Goal: Find specific page/section: Find specific page/section

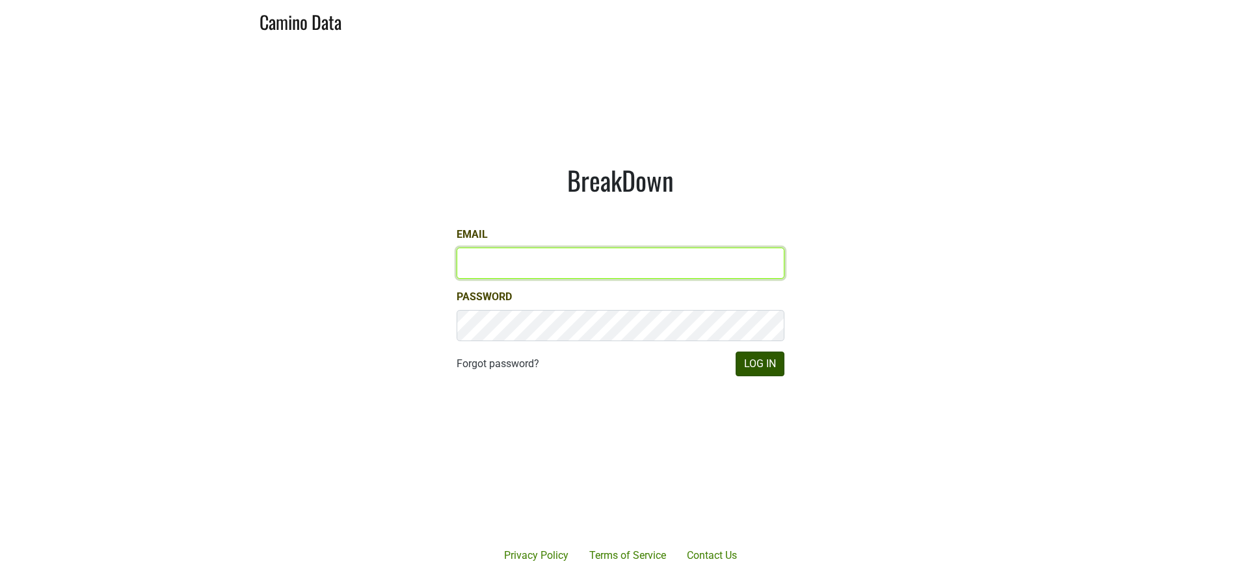
type input "susan@dumol.com"
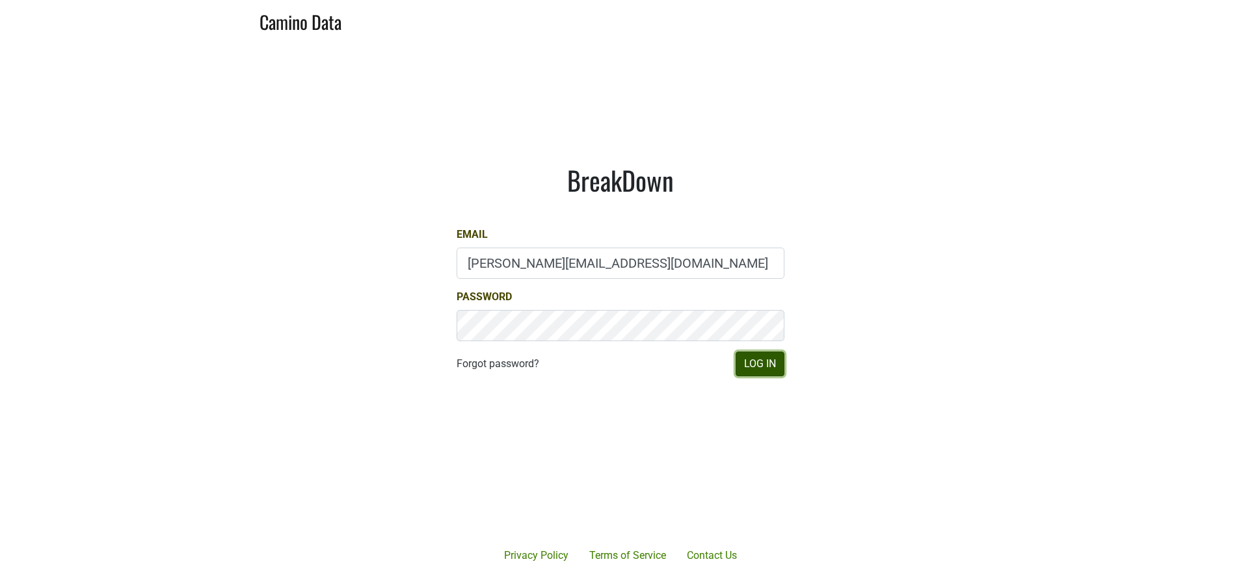
click at [760, 360] on button "Log In" at bounding box center [759, 364] width 49 height 25
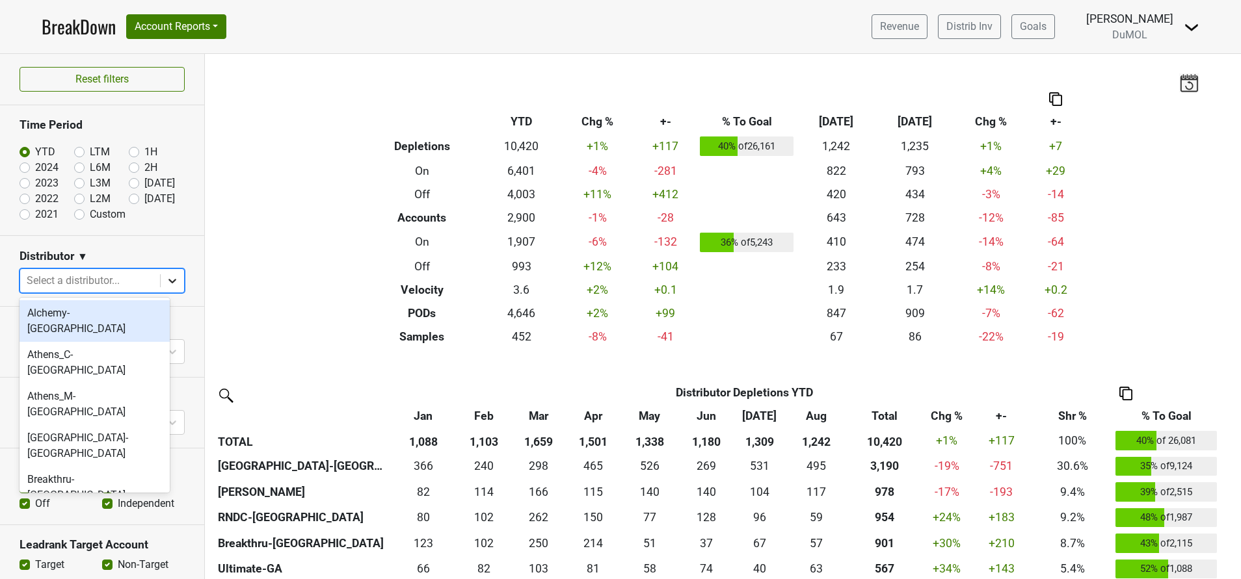
click at [168, 281] on icon at bounding box center [172, 281] width 8 height 5
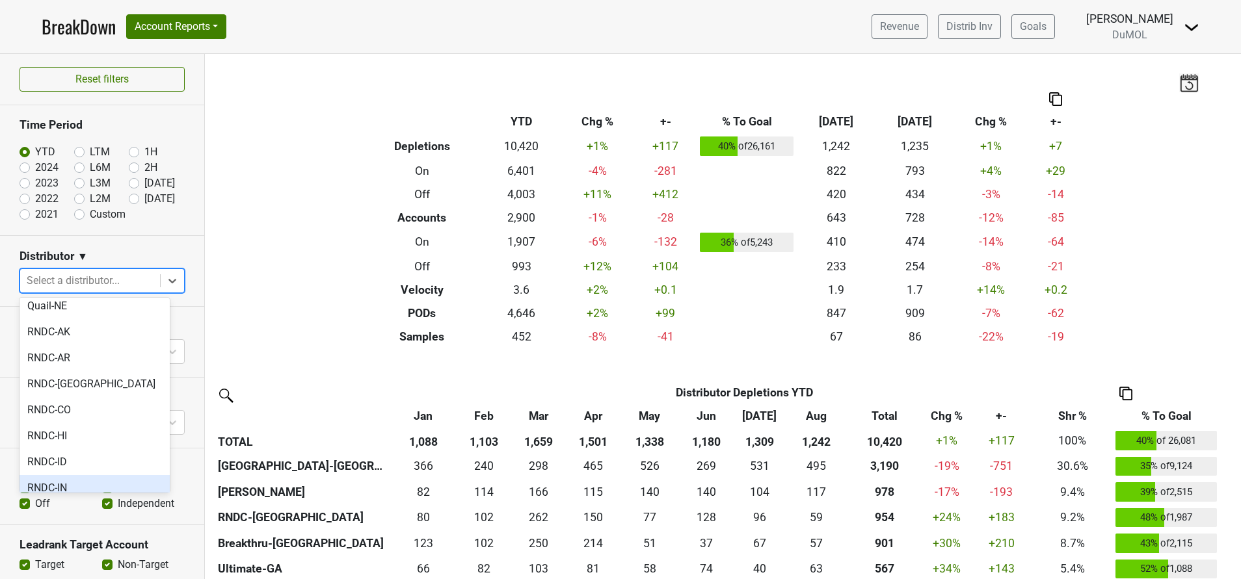
scroll to position [1007, 0]
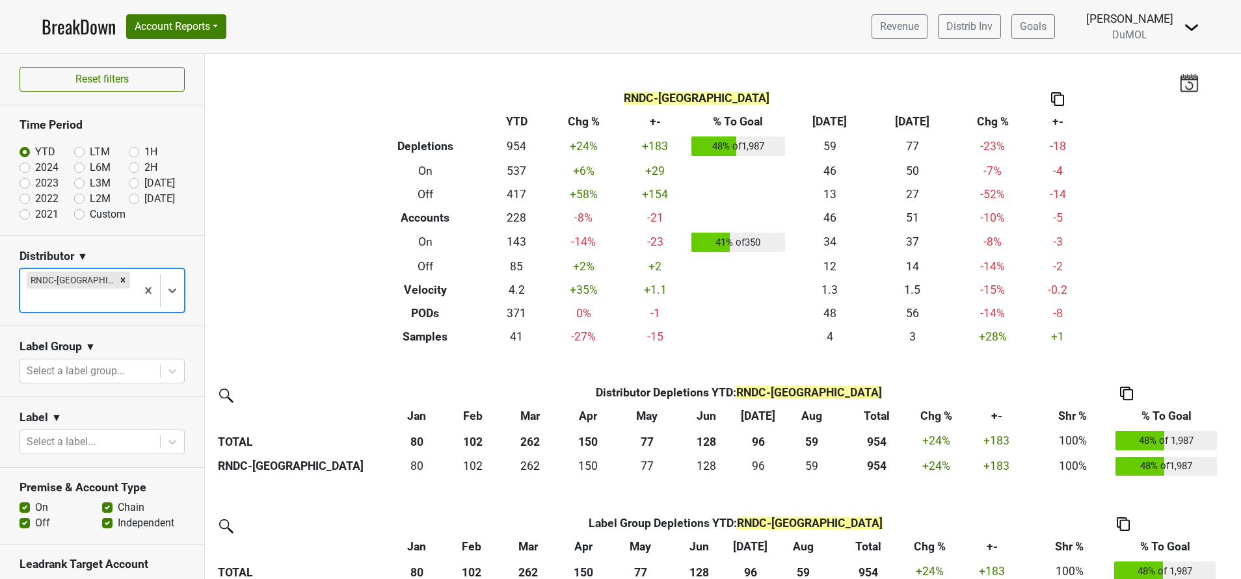
scroll to position [148, 0]
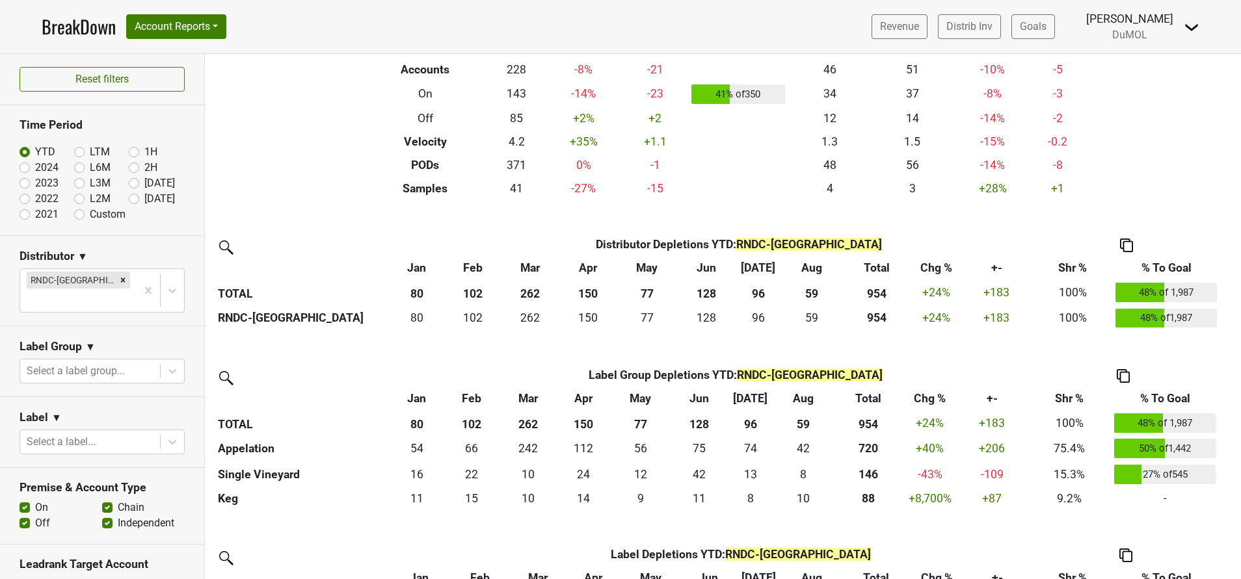
drag, startPoint x: 19, startPoint y: 485, endPoint x: 29, endPoint y: 489, distance: 11.1
click at [35, 500] on label "On" at bounding box center [41, 508] width 13 height 16
click at [29, 500] on input "On" at bounding box center [25, 506] width 10 height 13
checkbox input "false"
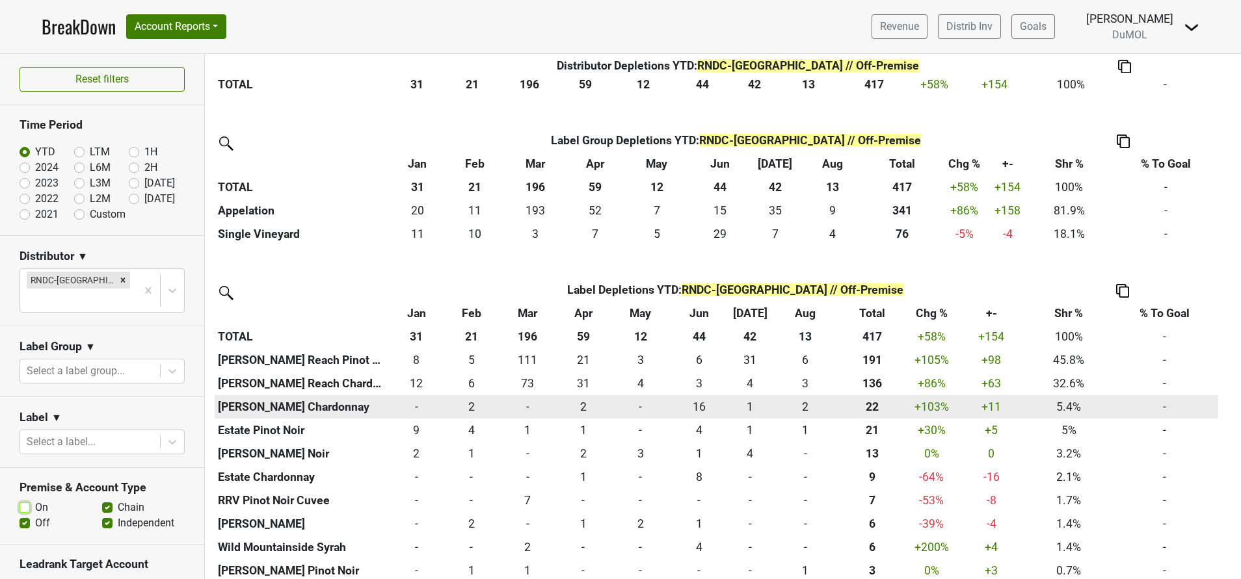
scroll to position [527, 0]
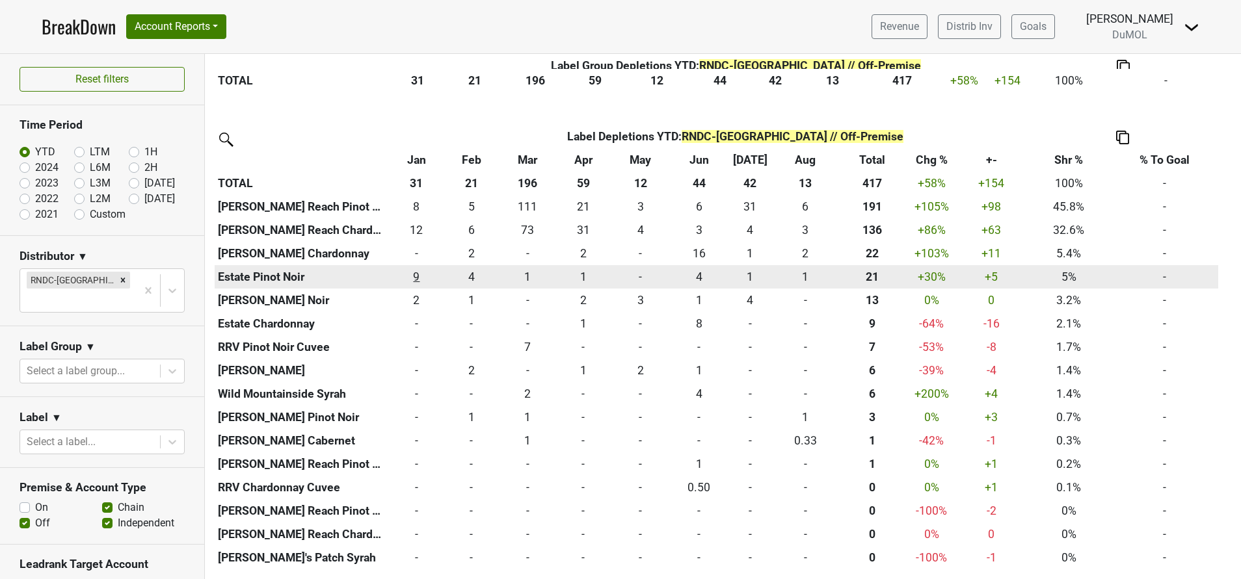
click at [412, 279] on div "9 9" at bounding box center [416, 277] width 49 height 17
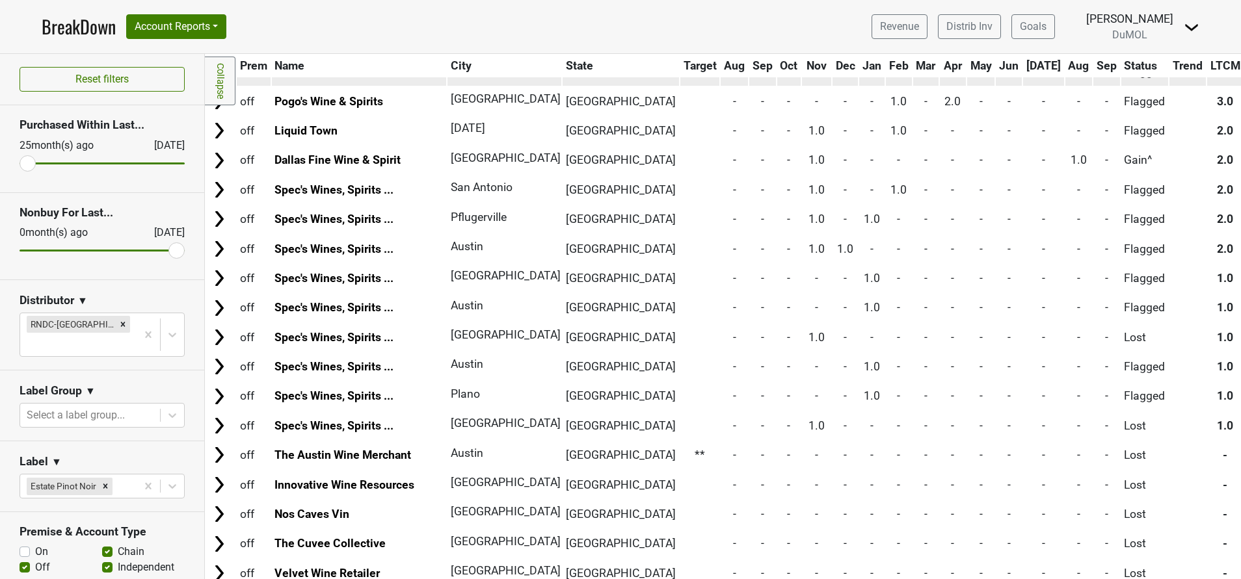
scroll to position [332, 0]
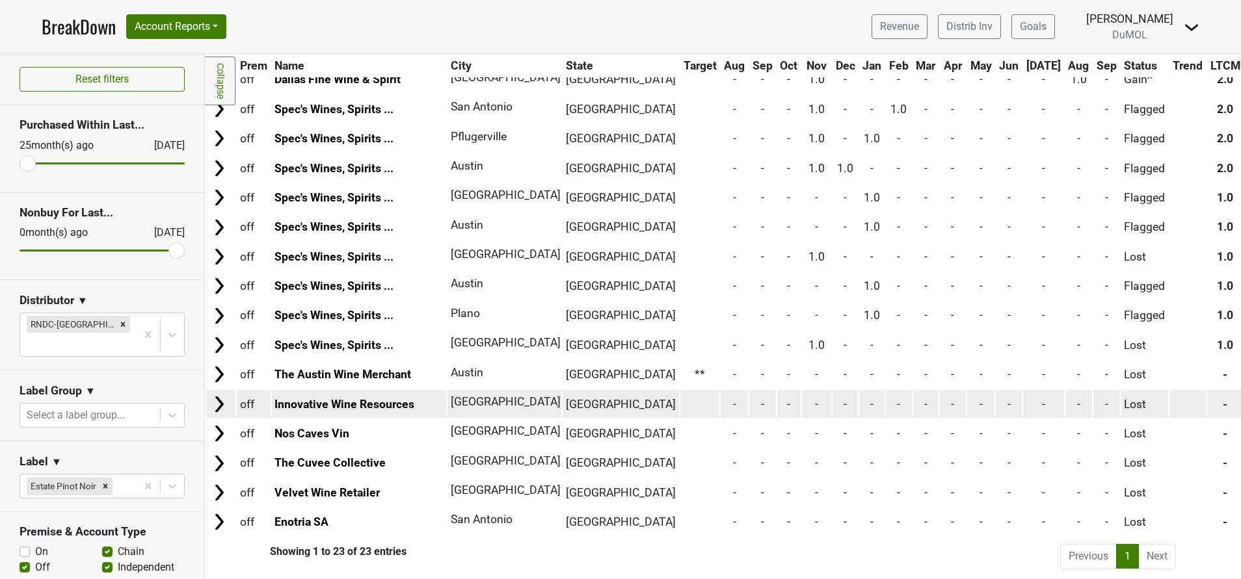
click at [222, 395] on img at bounding box center [219, 405] width 20 height 20
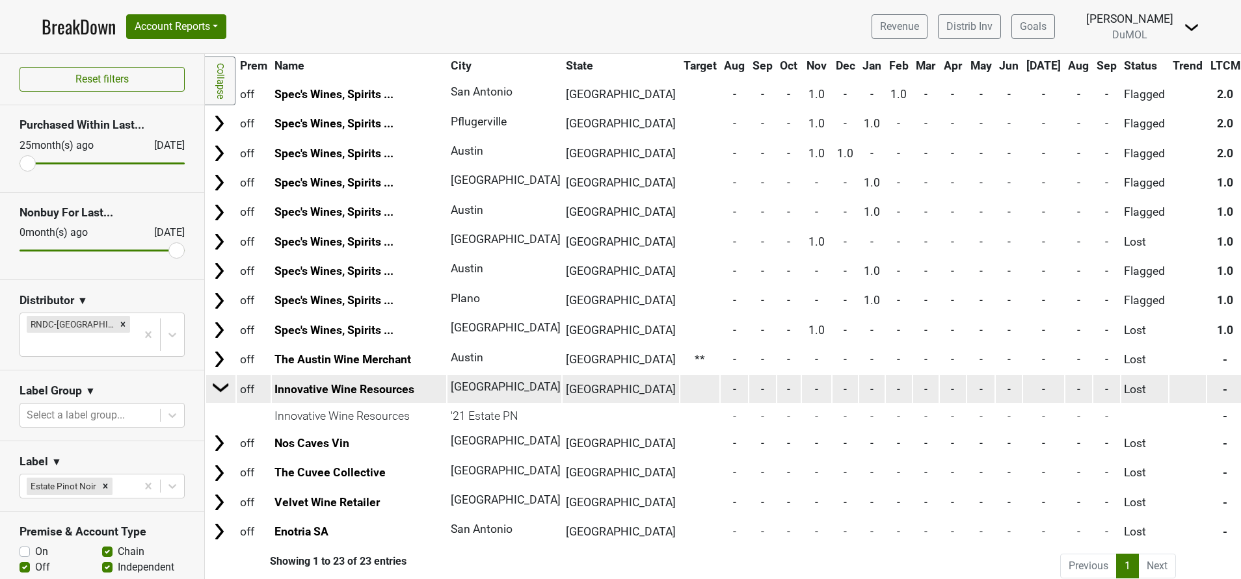
click at [222, 386] on img at bounding box center [221, 388] width 20 height 20
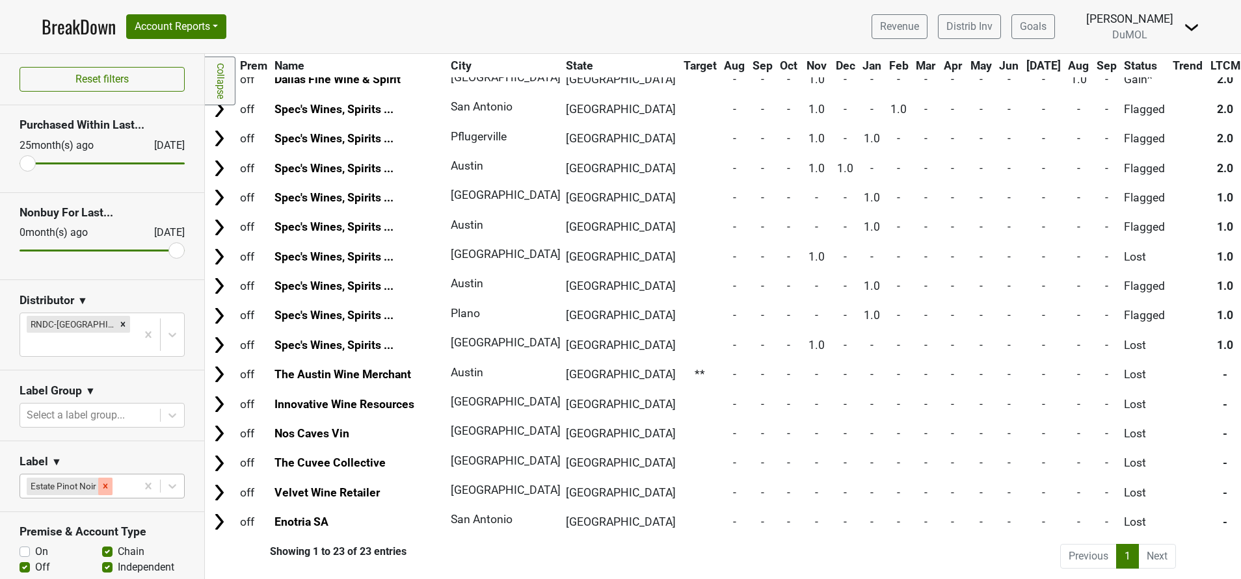
click at [107, 484] on icon "Remove Estate Pinot Noir" at bounding box center [105, 486] width 5 height 5
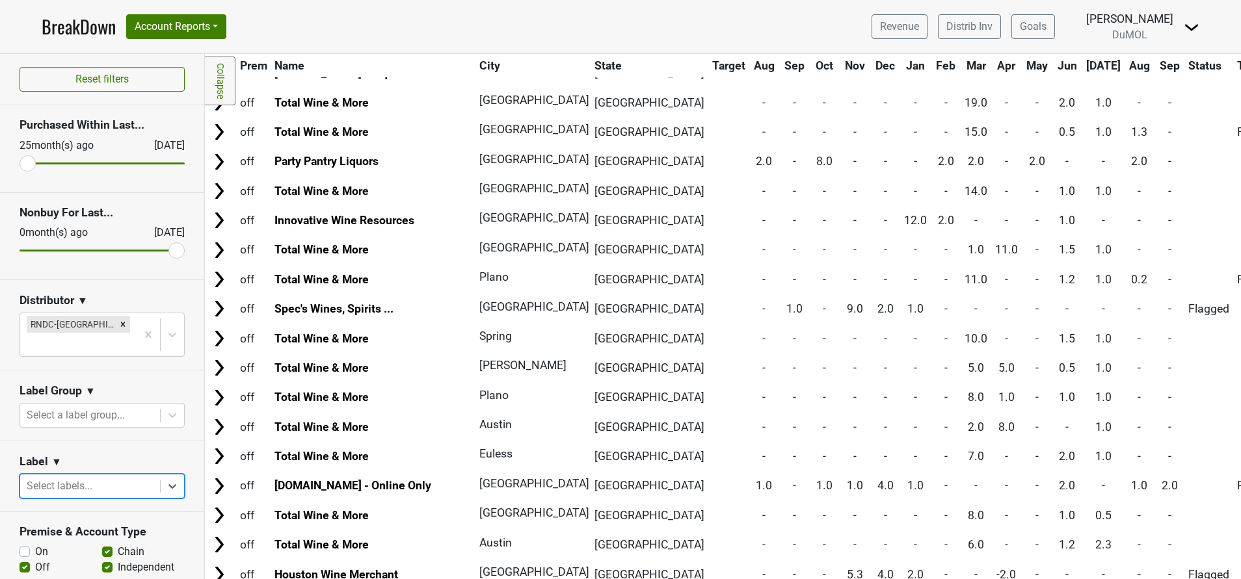
scroll to position [0, 0]
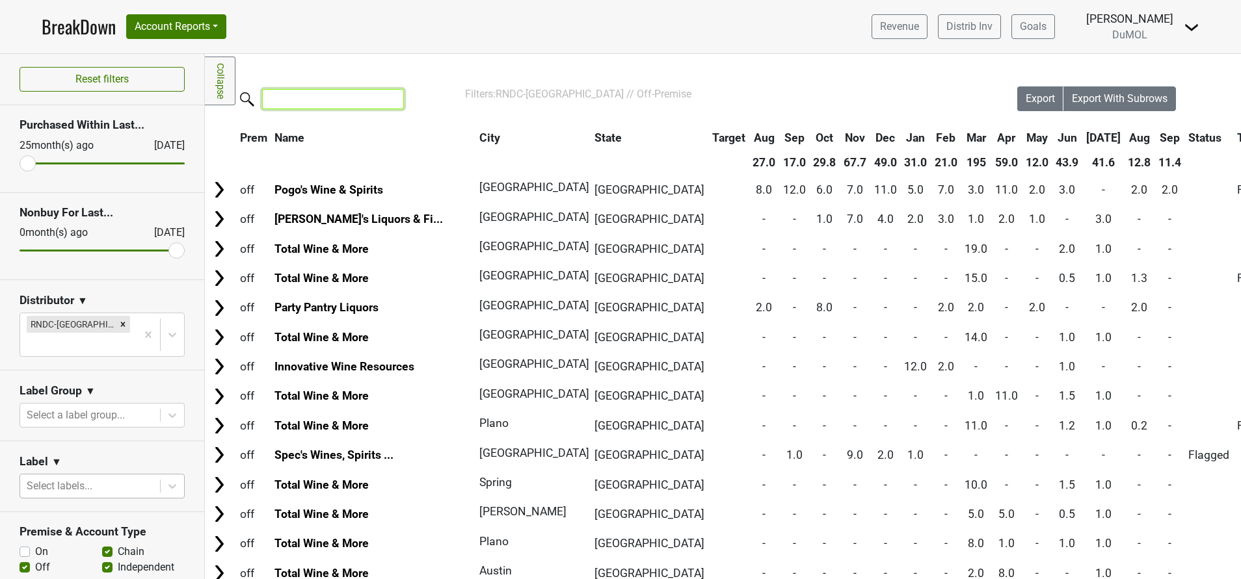
click at [356, 92] on input "search" at bounding box center [333, 99] width 142 height 20
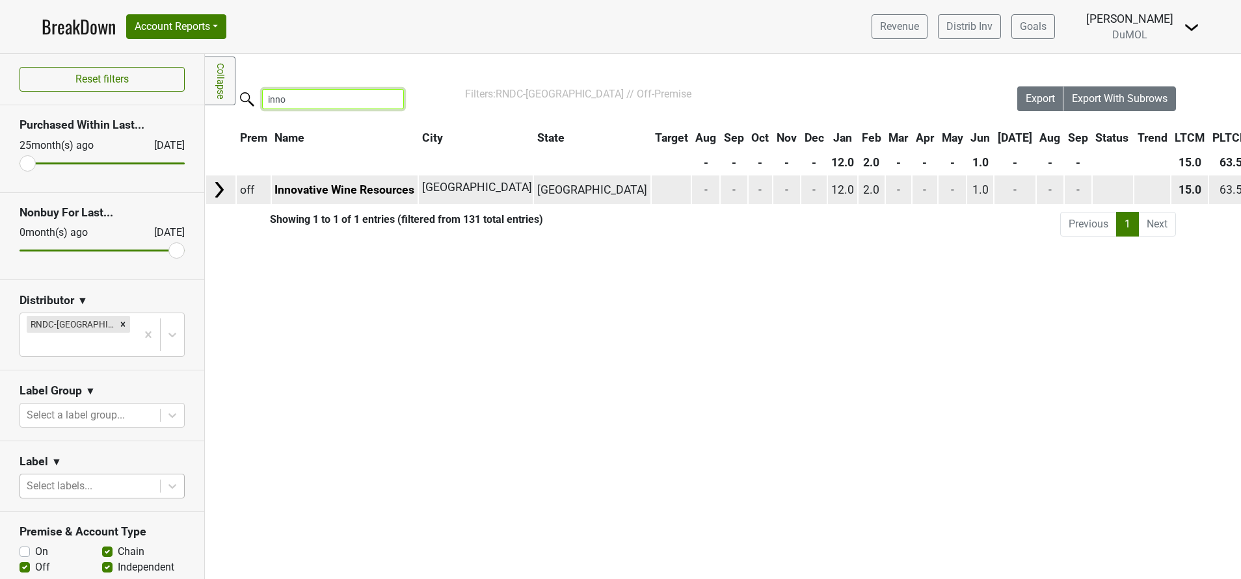
type input "inno"
click at [220, 187] on img at bounding box center [219, 190] width 20 height 20
